Goal: Book appointment/travel/reservation

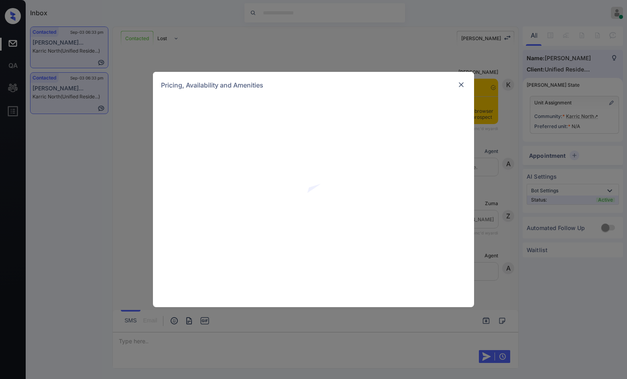
scroll to position [1560, 0]
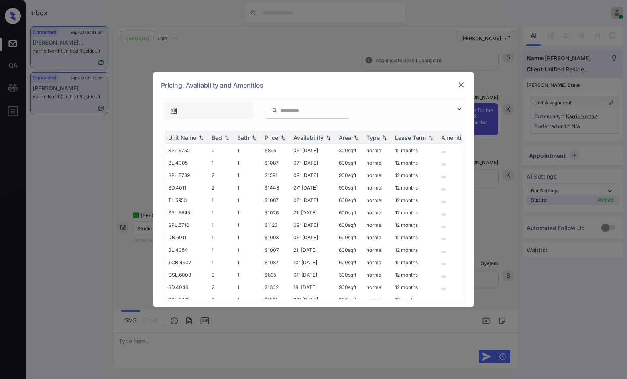
click at [457, 109] on img at bounding box center [460, 109] width 10 height 10
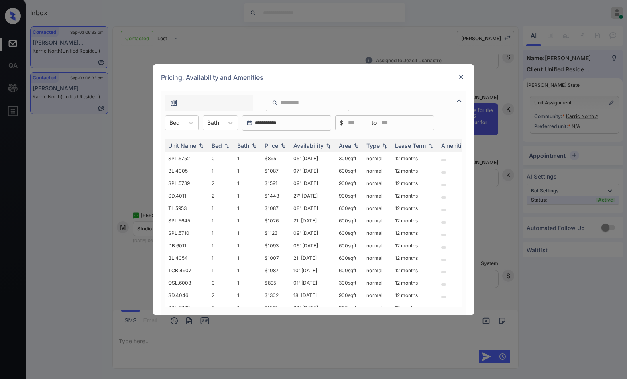
click at [161, 123] on div "**********" at bounding box center [313, 203] width 321 height 225
click at [168, 124] on div "Bed" at bounding box center [174, 123] width 18 height 12
click at [177, 142] on div "0" at bounding box center [182, 142] width 34 height 14
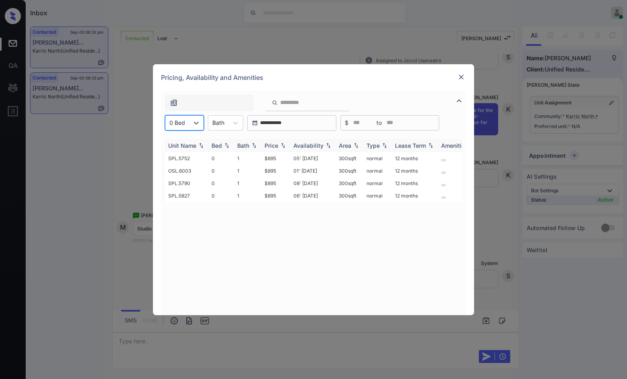
click at [285, 147] on img at bounding box center [283, 146] width 8 height 6
drag, startPoint x: 288, startPoint y: 159, endPoint x: 294, endPoint y: 159, distance: 6.0
click at [294, 159] on tr "SPL.5752 0 1 $895 05' Jan 26 300 sqft normal 12 months" at bounding box center [375, 158] width 420 height 12
click at [294, 159] on td "05' Jan 26" at bounding box center [312, 158] width 45 height 12
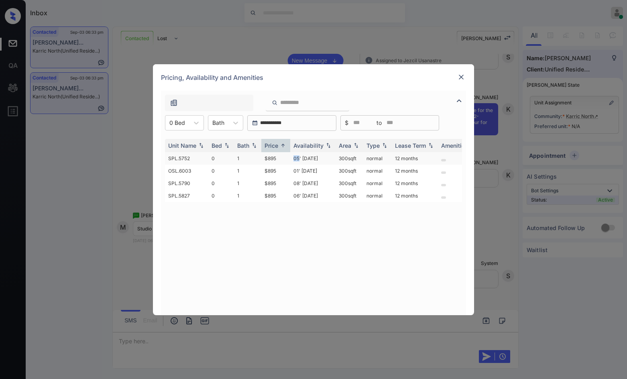
click at [294, 159] on td "05' Jan 26" at bounding box center [312, 158] width 45 height 12
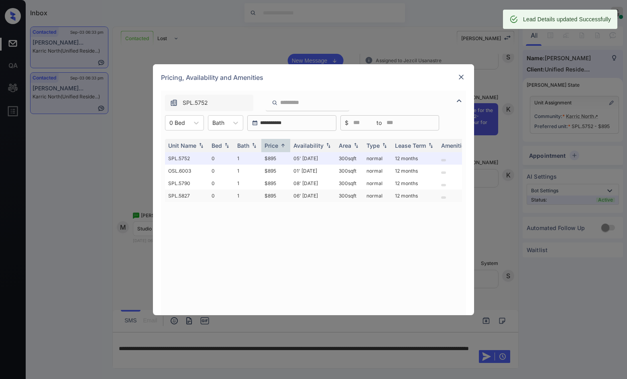
click at [292, 200] on td "06' Sep 25" at bounding box center [312, 196] width 45 height 12
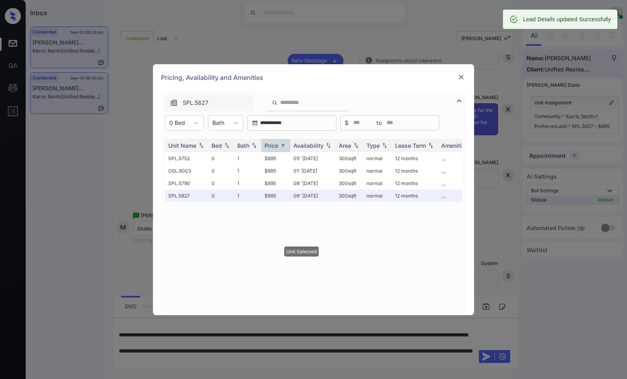
click at [468, 72] on div "Pricing, Availability and Amenities" at bounding box center [313, 77] width 321 height 27
click at [463, 76] on img at bounding box center [461, 77] width 8 height 8
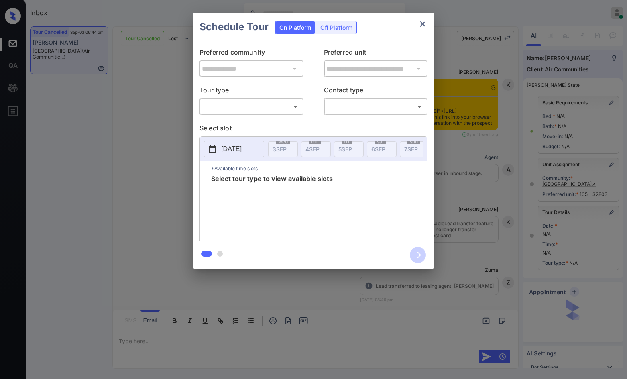
scroll to position [2256, 0]
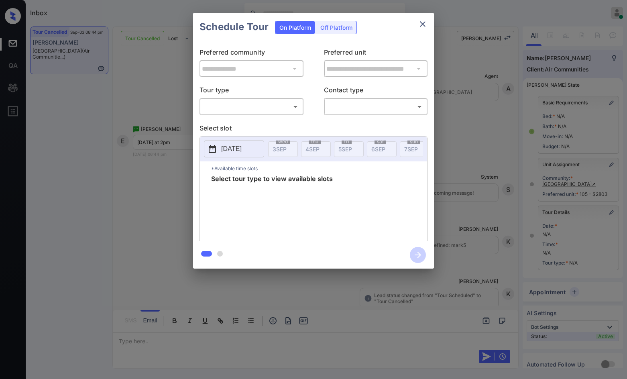
click at [288, 108] on body "Inbox Jezcil Usanastre Online Set yourself offline Set yourself on break Profil…" at bounding box center [313, 189] width 627 height 379
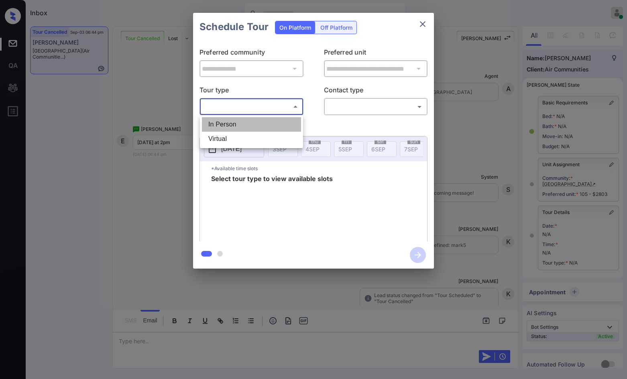
click at [278, 119] on li "In Person" at bounding box center [251, 124] width 99 height 14
type input "********"
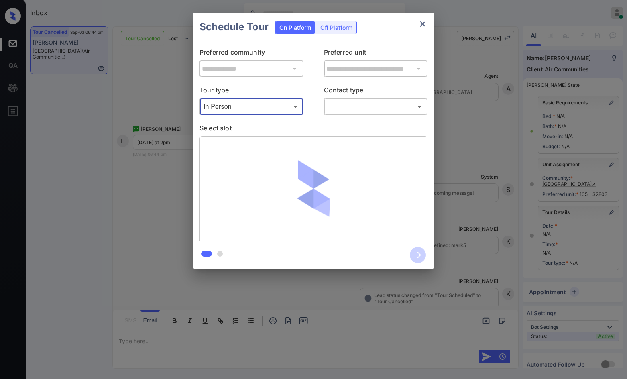
click at [365, 113] on body "Inbox Jezcil Usanastre Online Set yourself offline Set yourself on break Profil…" at bounding box center [313, 189] width 627 height 379
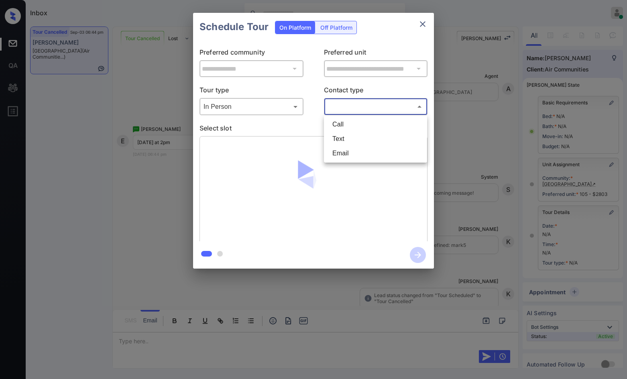
click at [378, 137] on li "Text" at bounding box center [375, 139] width 99 height 14
type input "****"
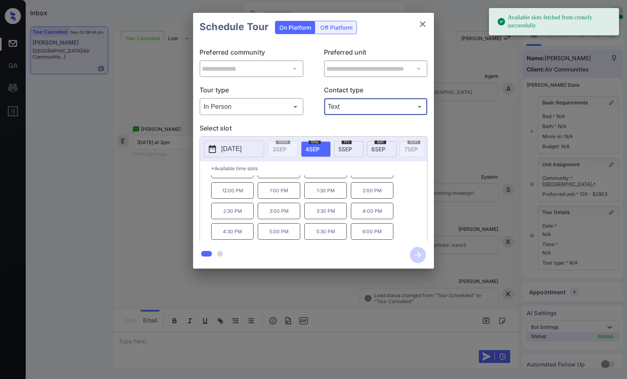
scroll to position [34, 0]
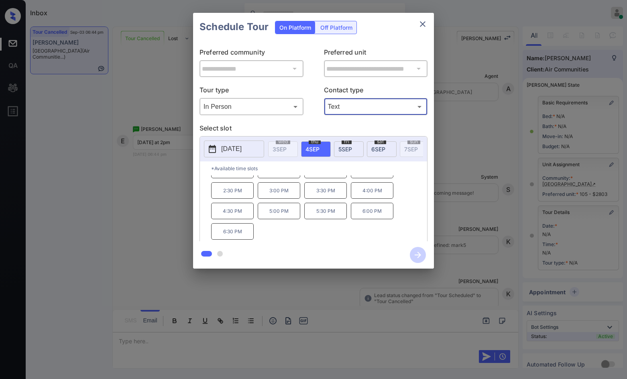
click at [370, 153] on div "[DATE]" at bounding box center [382, 149] width 30 height 16
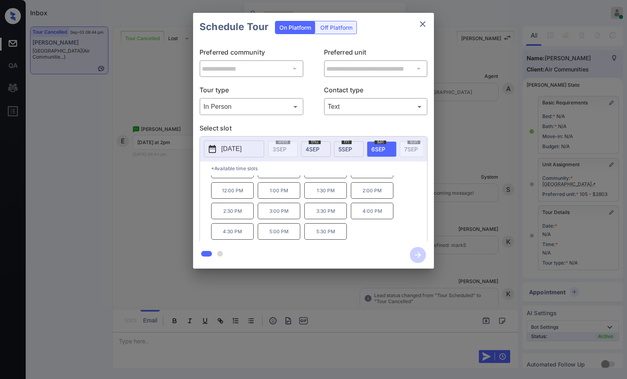
scroll to position [14, 0]
click at [173, 217] on div "**********" at bounding box center [313, 141] width 627 height 282
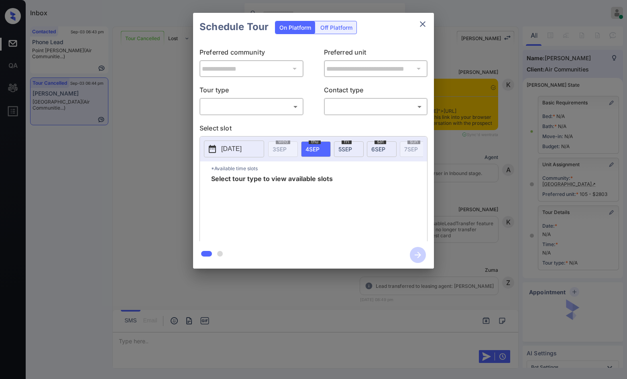
scroll to position [2531, 0]
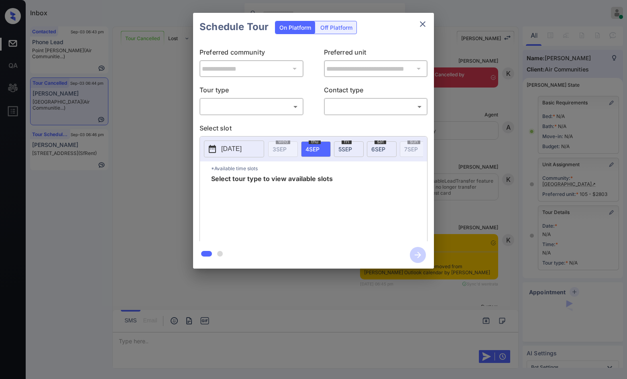
click at [272, 107] on body "Inbox Jezcil Usanastre Online Set yourself offline Set yourself on break Profil…" at bounding box center [313, 189] width 627 height 379
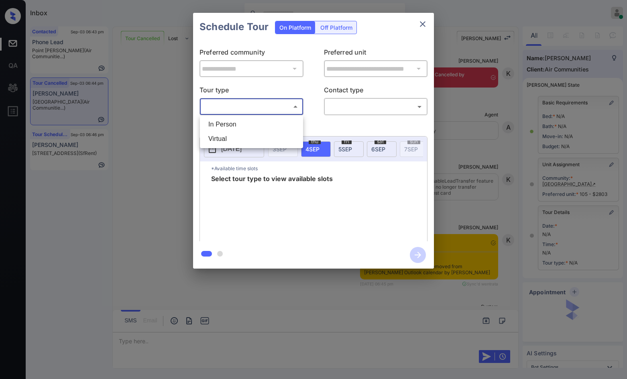
click at [269, 121] on li "In Person" at bounding box center [251, 124] width 99 height 14
type input "********"
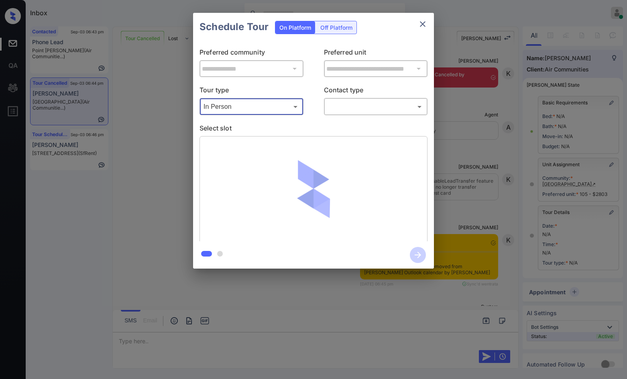
click at [345, 105] on body "Inbox Jezcil Usanastre Online Set yourself offline Set yourself on break Profil…" at bounding box center [313, 189] width 627 height 379
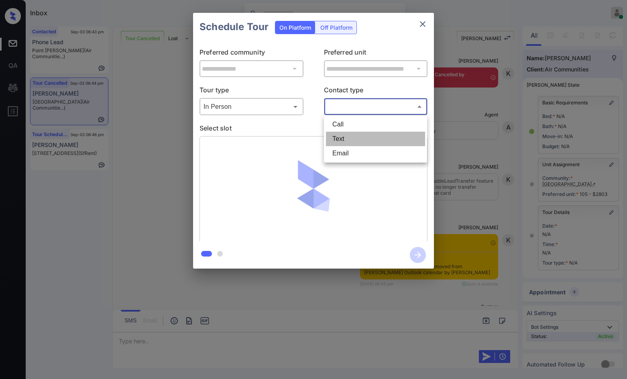
click at [348, 141] on li "Text" at bounding box center [375, 139] width 99 height 14
type input "****"
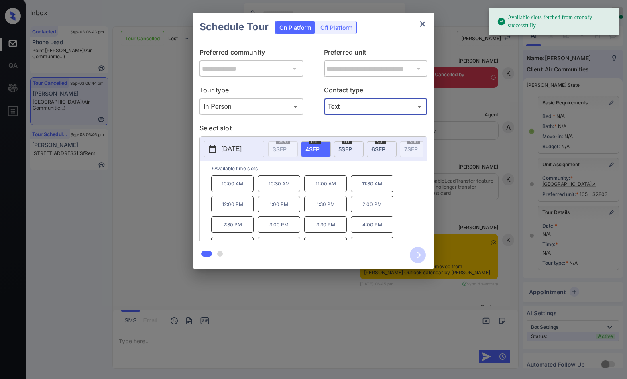
click at [384, 152] on span "6 SEP" at bounding box center [378, 149] width 14 height 7
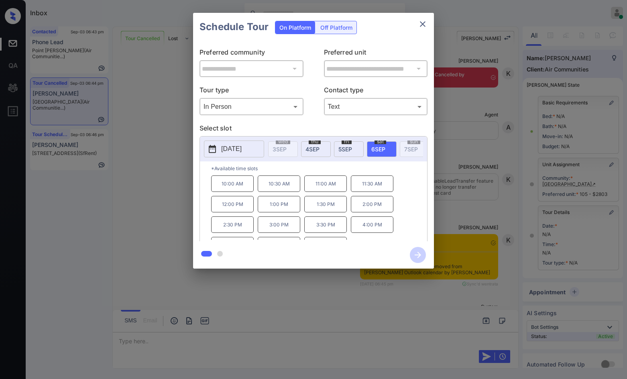
click at [357, 211] on p "2:00 PM" at bounding box center [372, 204] width 43 height 16
click at [419, 256] on icon "button" at bounding box center [418, 255] width 6 height 6
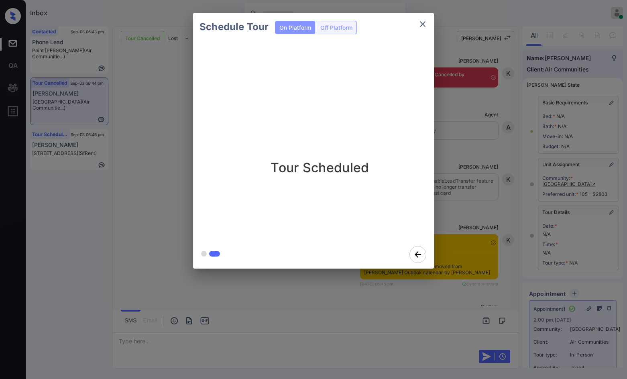
click at [114, 144] on div "Schedule Tour On Platform Off Platform Tour Scheduled" at bounding box center [313, 141] width 627 height 282
